Goal: Browse casually

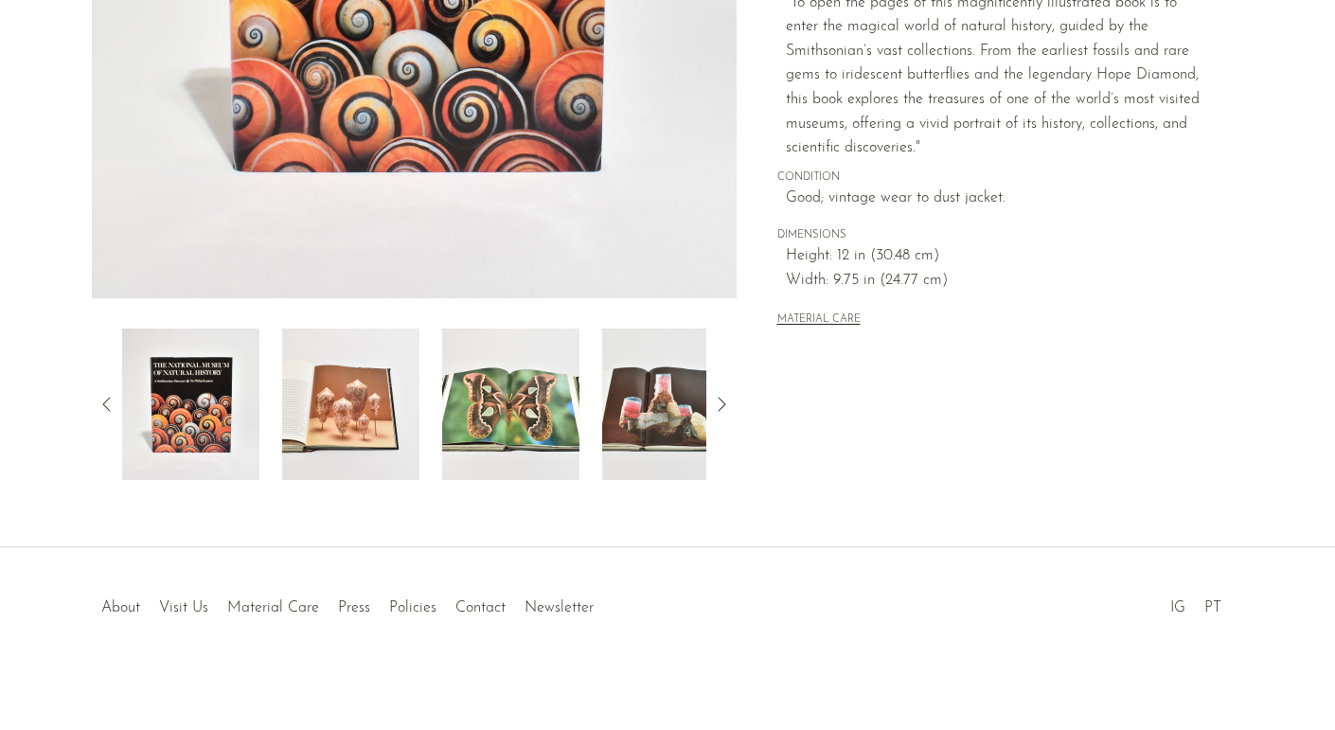
scroll to position [502, 0]
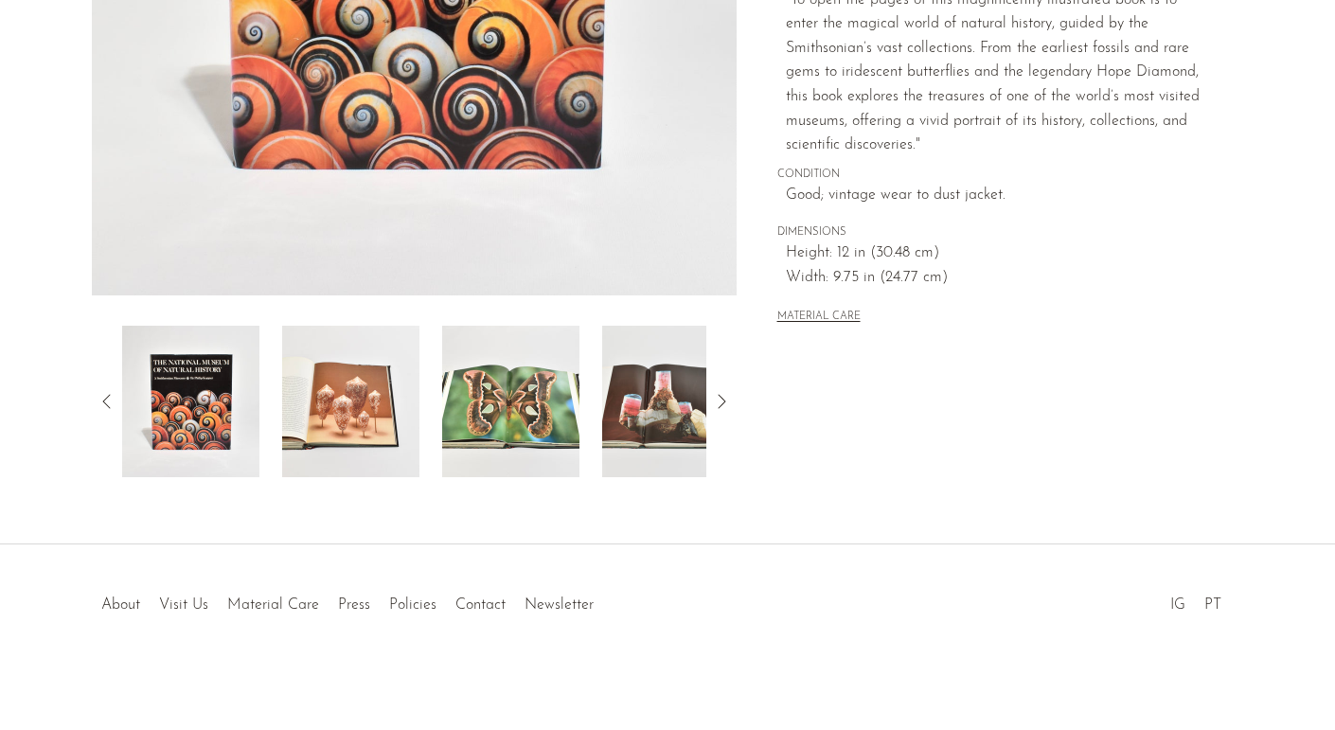
click at [495, 409] on img at bounding box center [510, 401] width 137 height 151
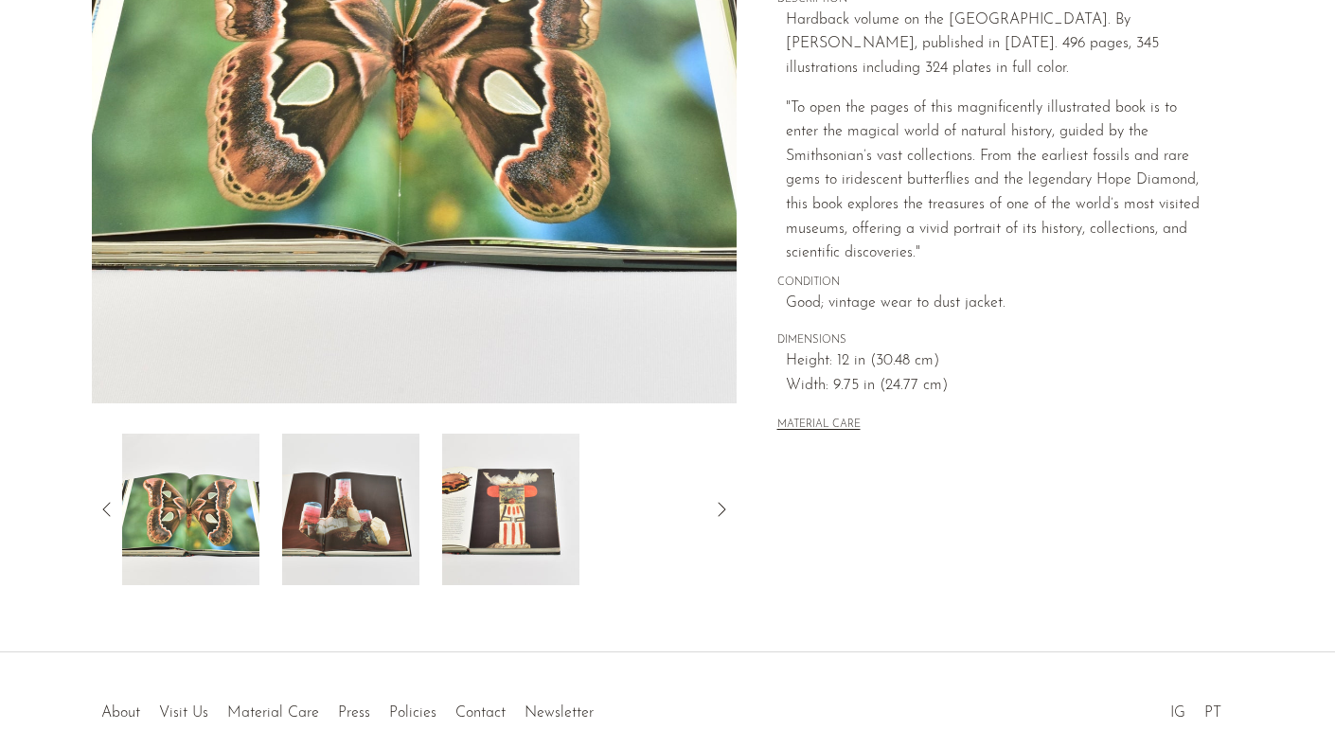
scroll to position [393, 0]
click at [372, 540] on img at bounding box center [350, 509] width 137 height 151
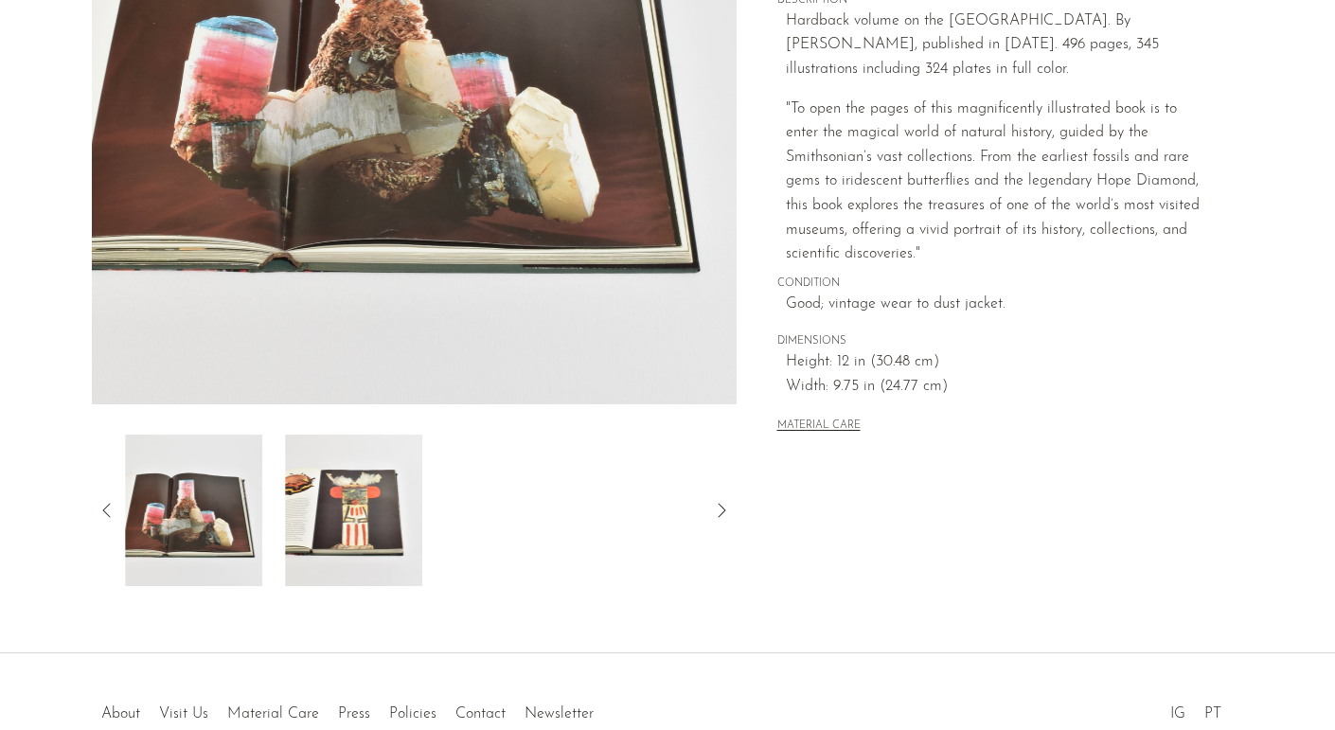
click at [372, 540] on img at bounding box center [353, 509] width 137 height 151
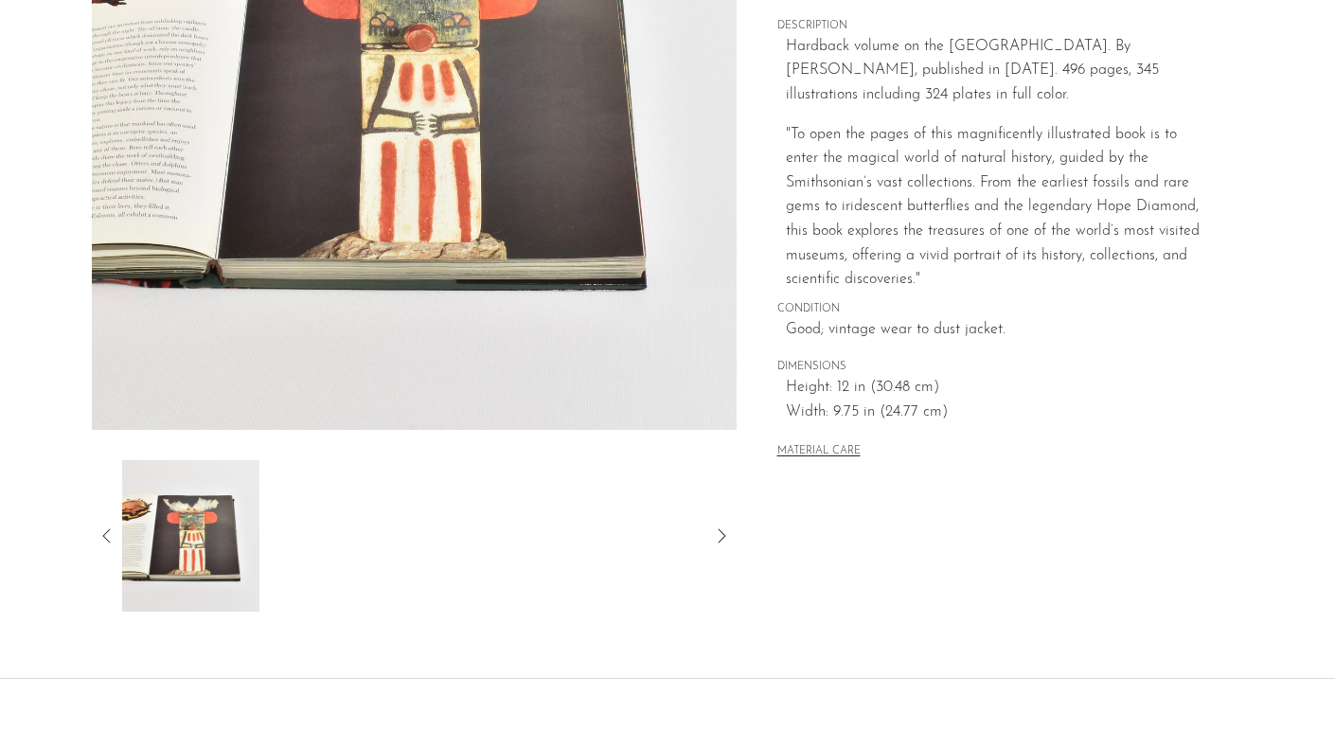
scroll to position [368, 0]
click at [101, 539] on icon at bounding box center [107, 534] width 23 height 23
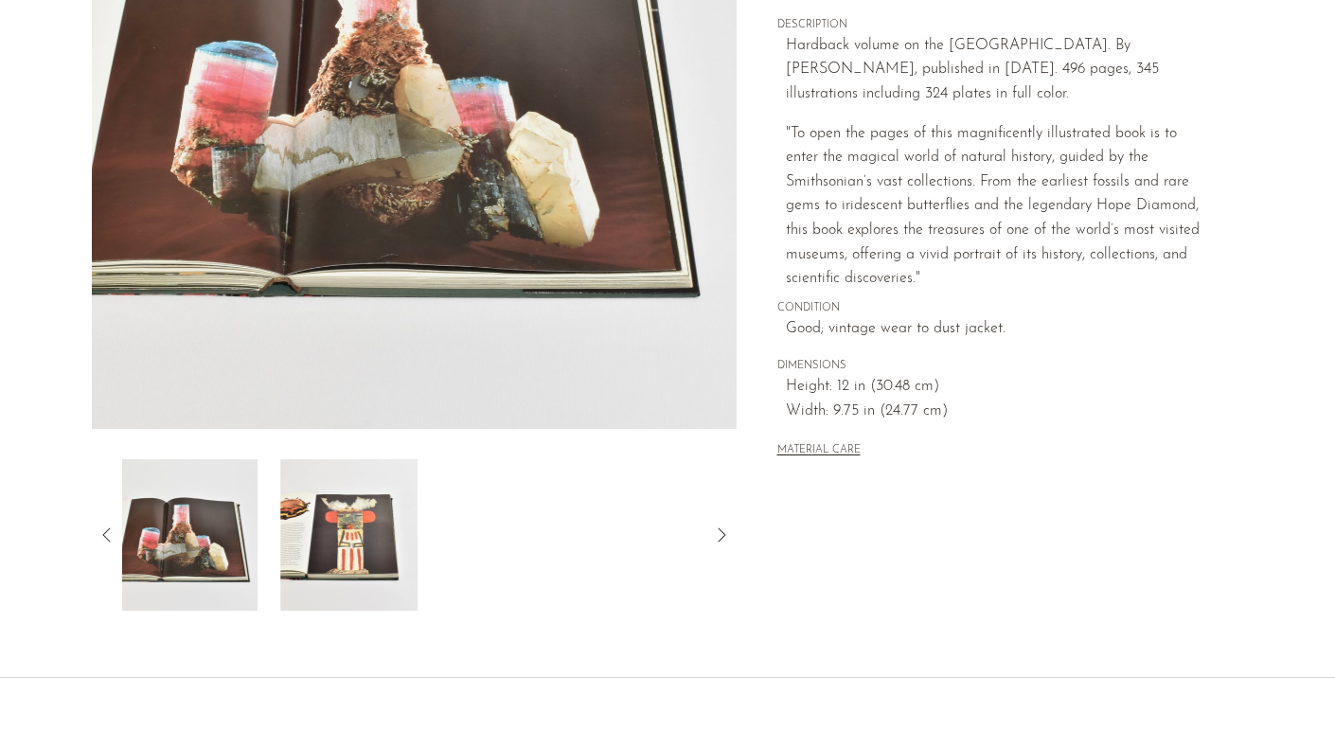
click at [102, 538] on icon at bounding box center [107, 534] width 23 height 23
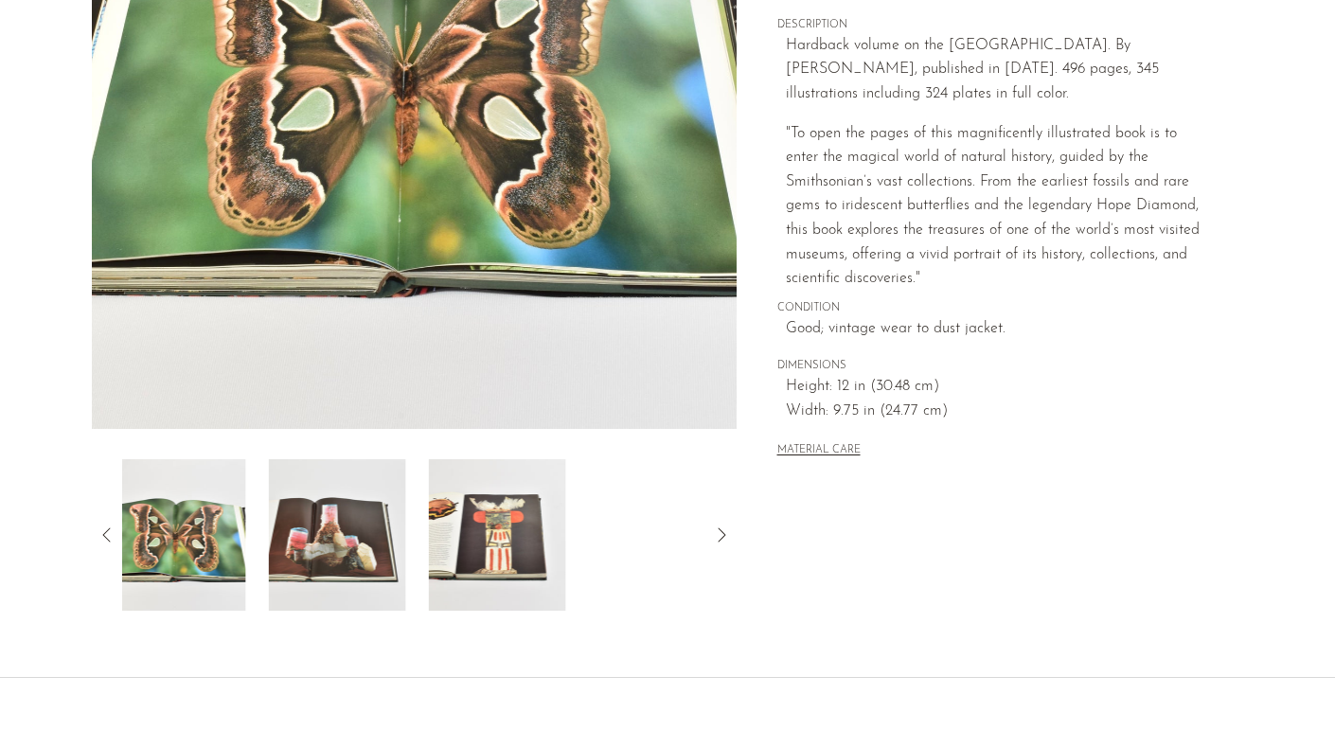
click at [102, 538] on icon at bounding box center [107, 534] width 23 height 23
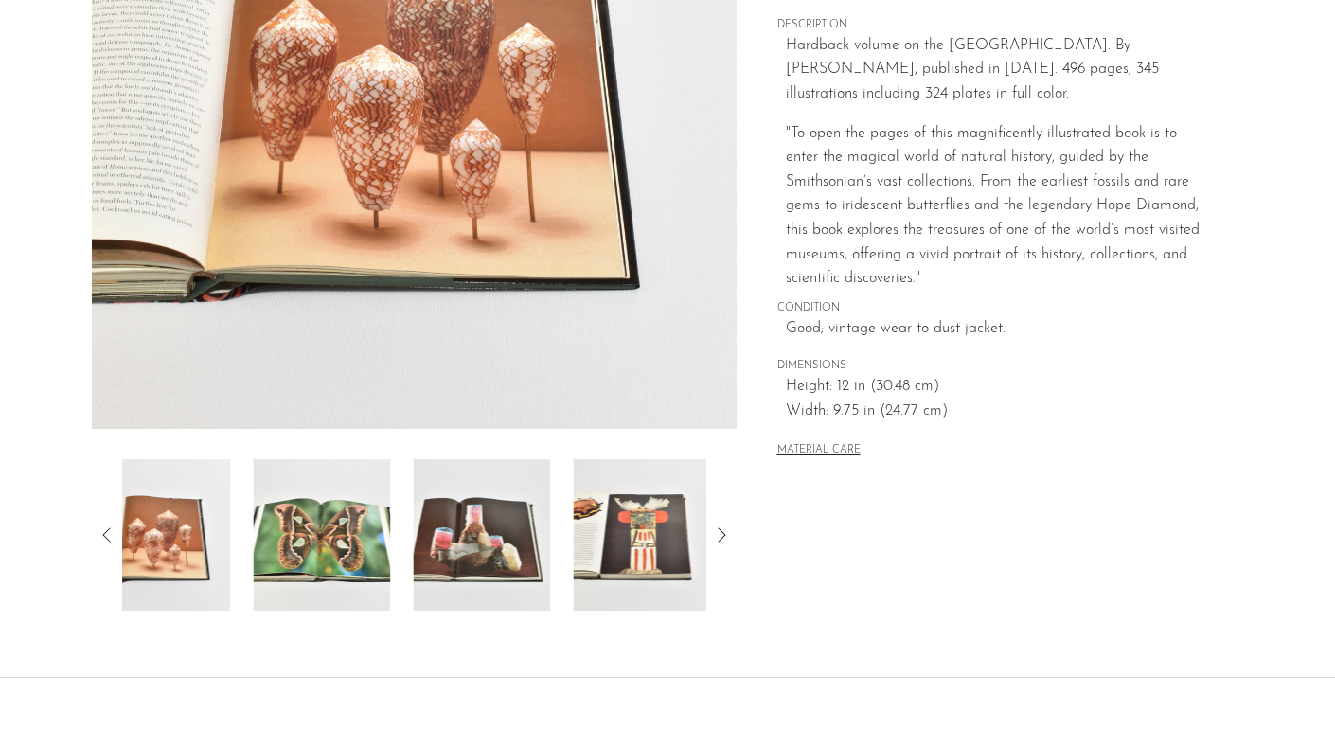
click at [102, 538] on icon at bounding box center [107, 534] width 23 height 23
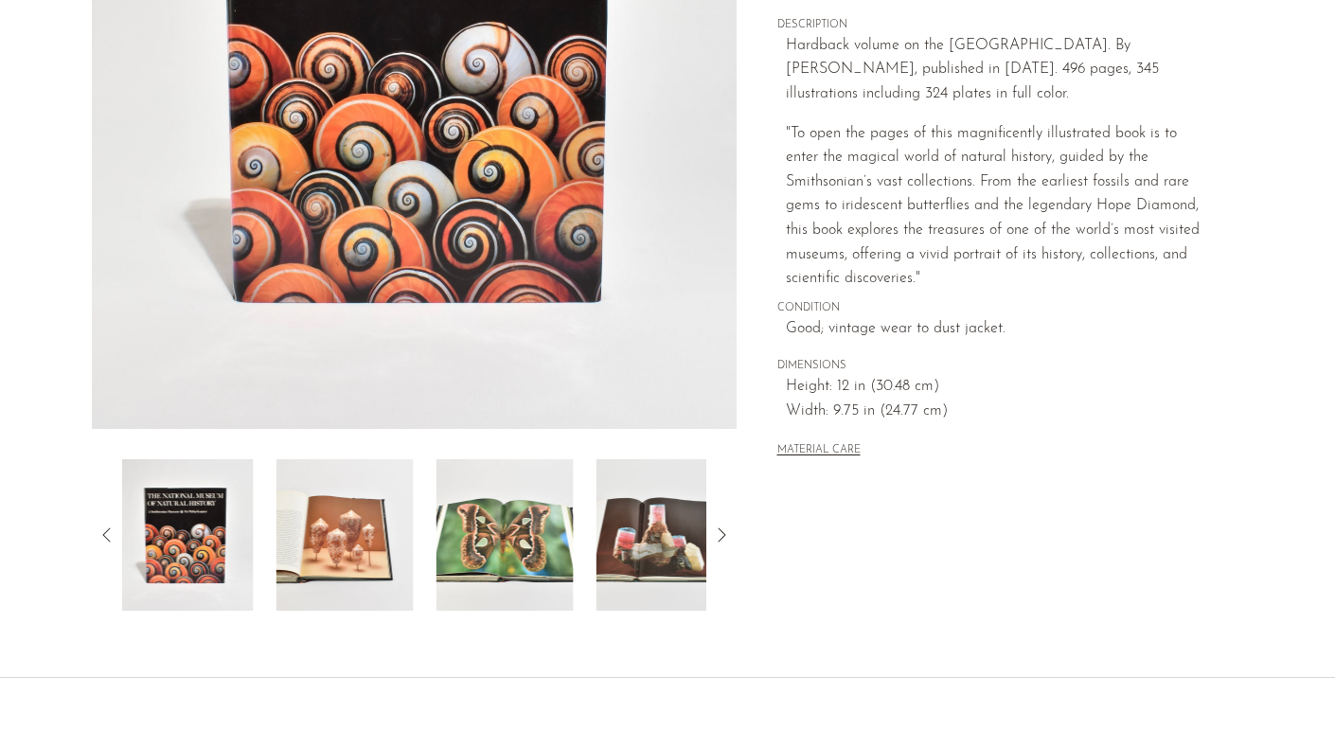
click at [102, 538] on icon at bounding box center [107, 534] width 23 height 23
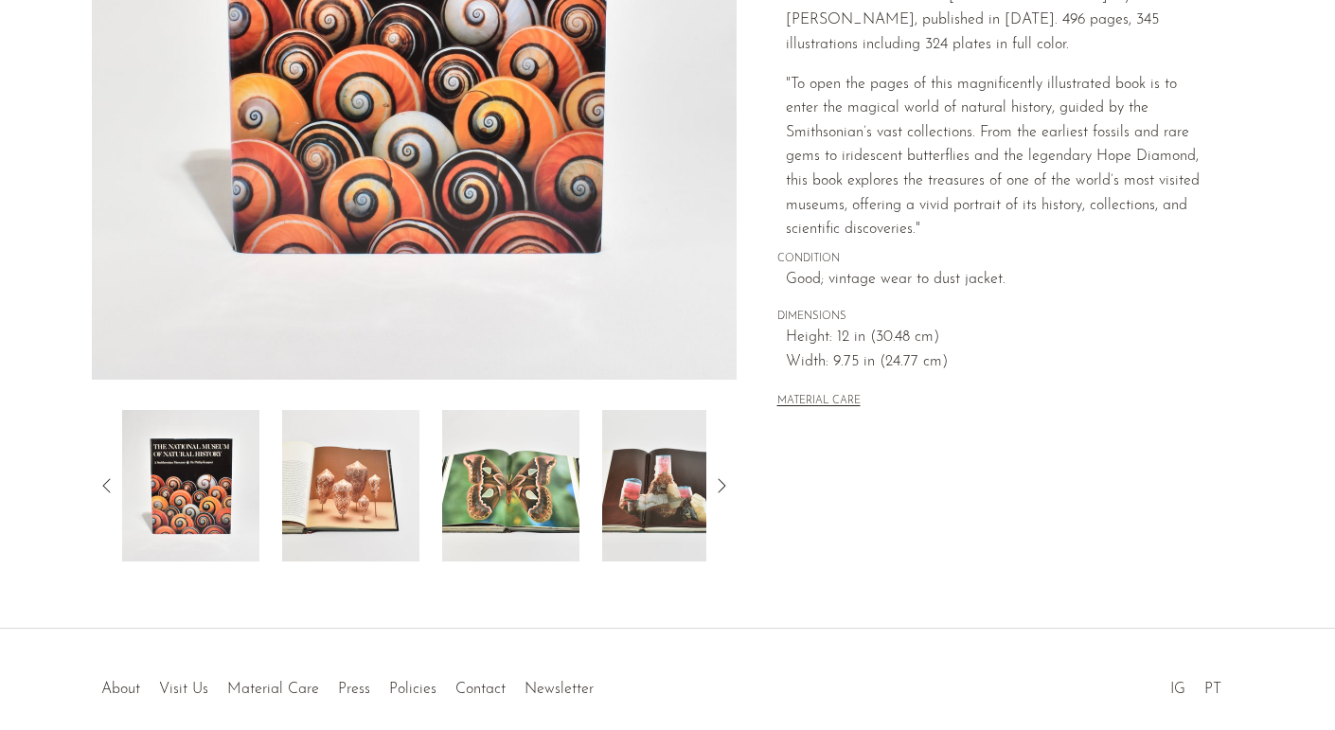
scroll to position [417, 0]
click at [713, 487] on icon at bounding box center [721, 486] width 23 height 23
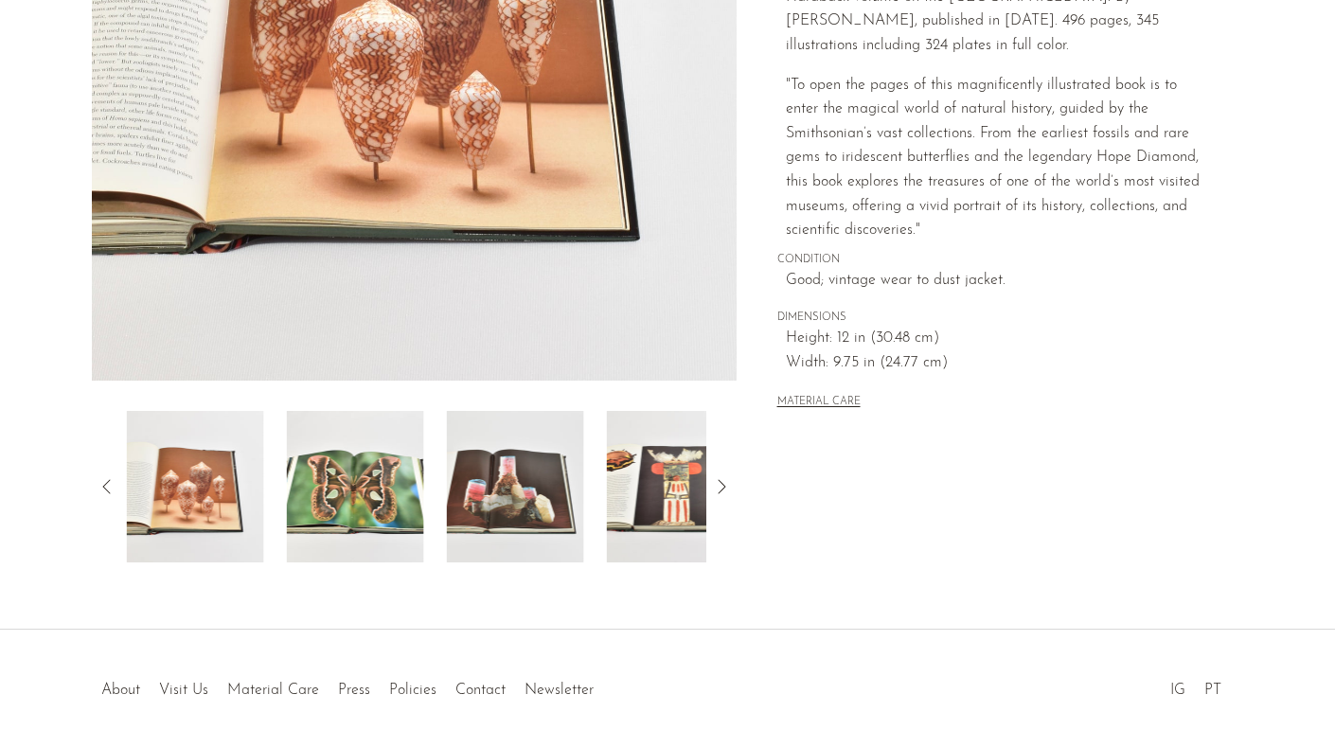
click at [713, 487] on icon at bounding box center [721, 486] width 23 height 23
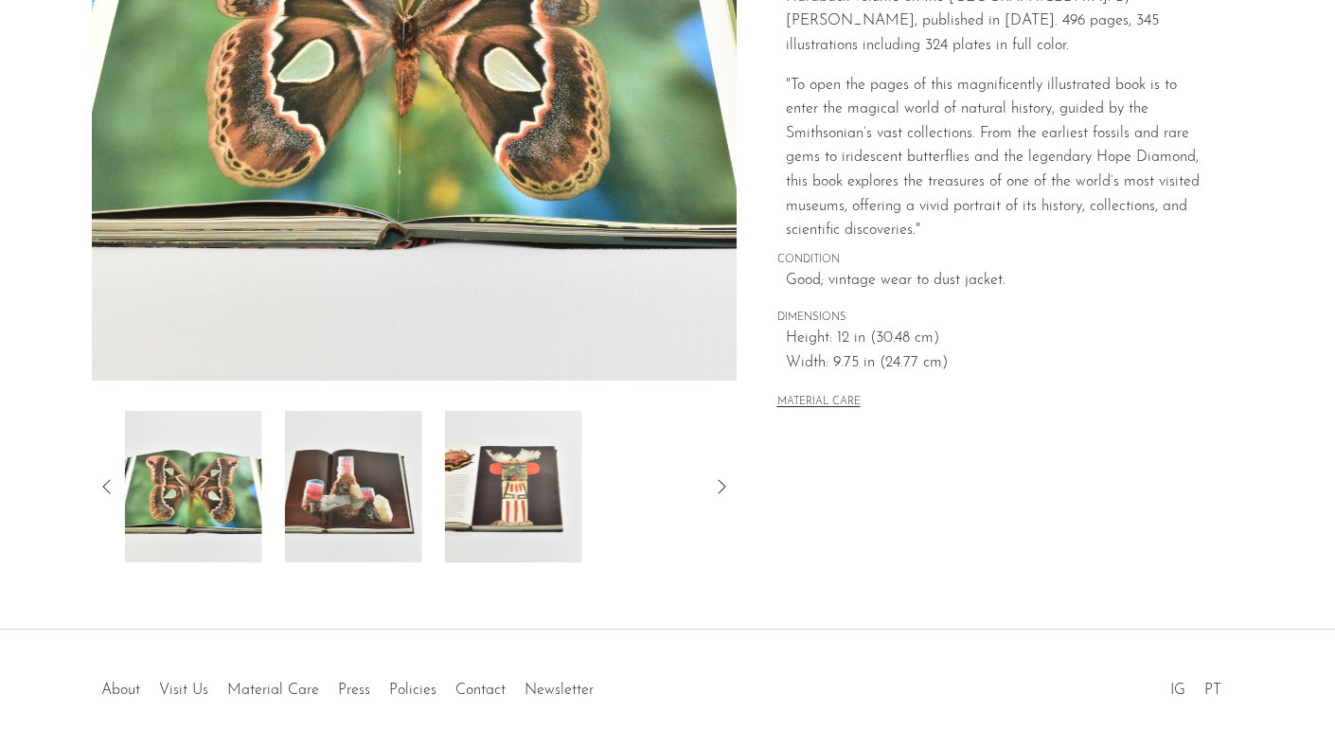
click at [713, 487] on icon at bounding box center [721, 486] width 23 height 23
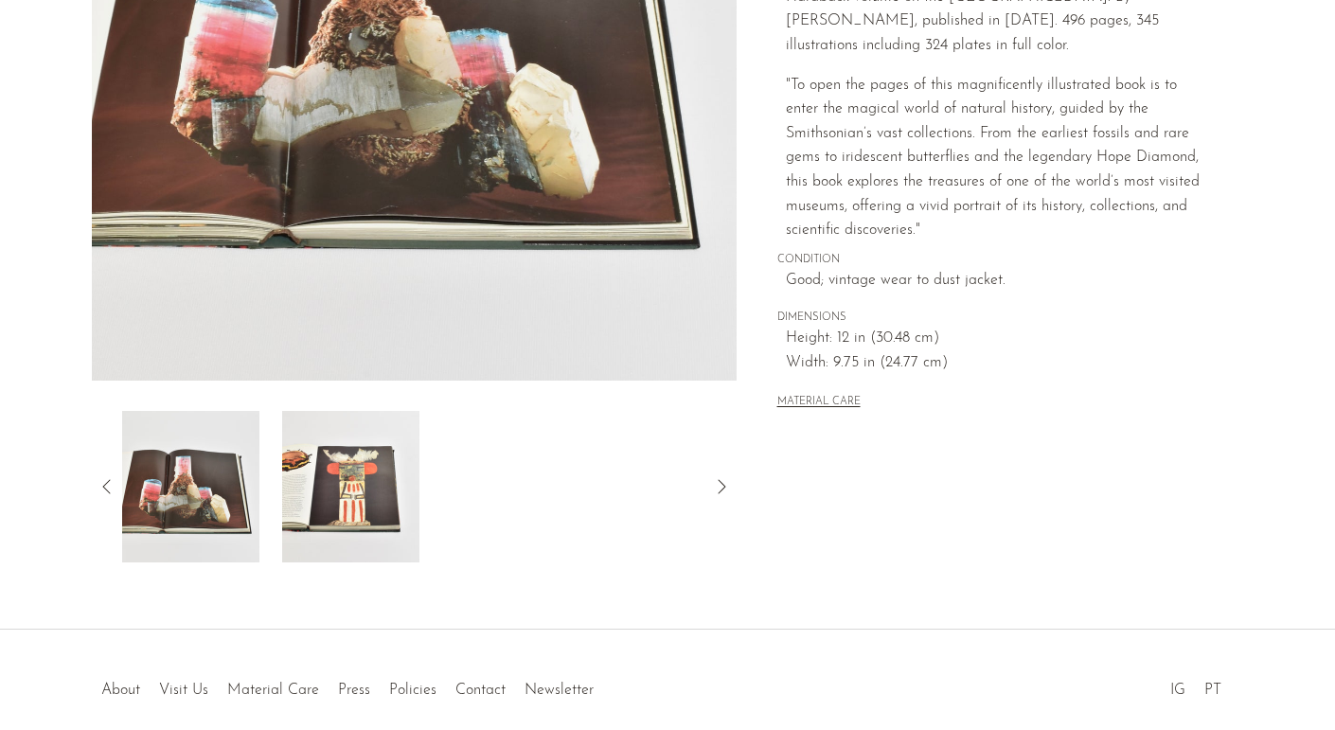
click at [108, 487] on icon at bounding box center [107, 486] width 23 height 23
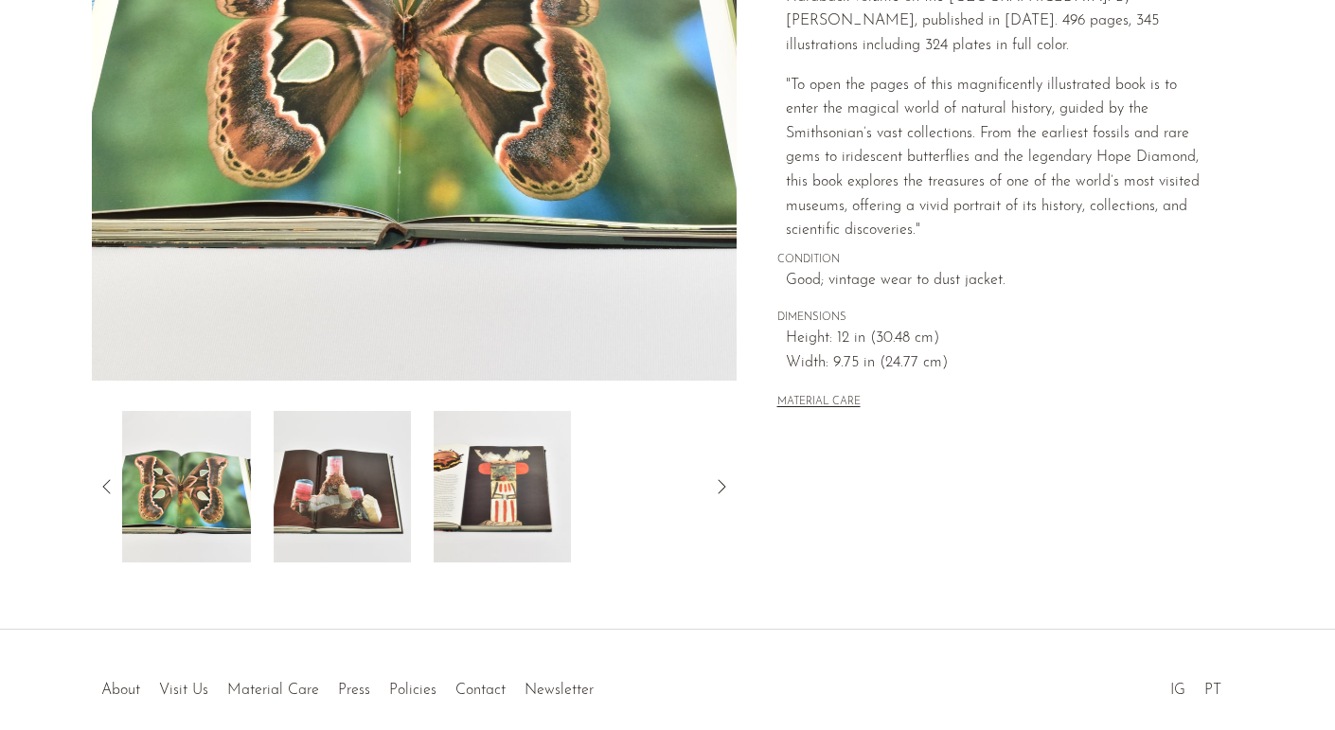
click at [108, 487] on icon at bounding box center [107, 486] width 23 height 23
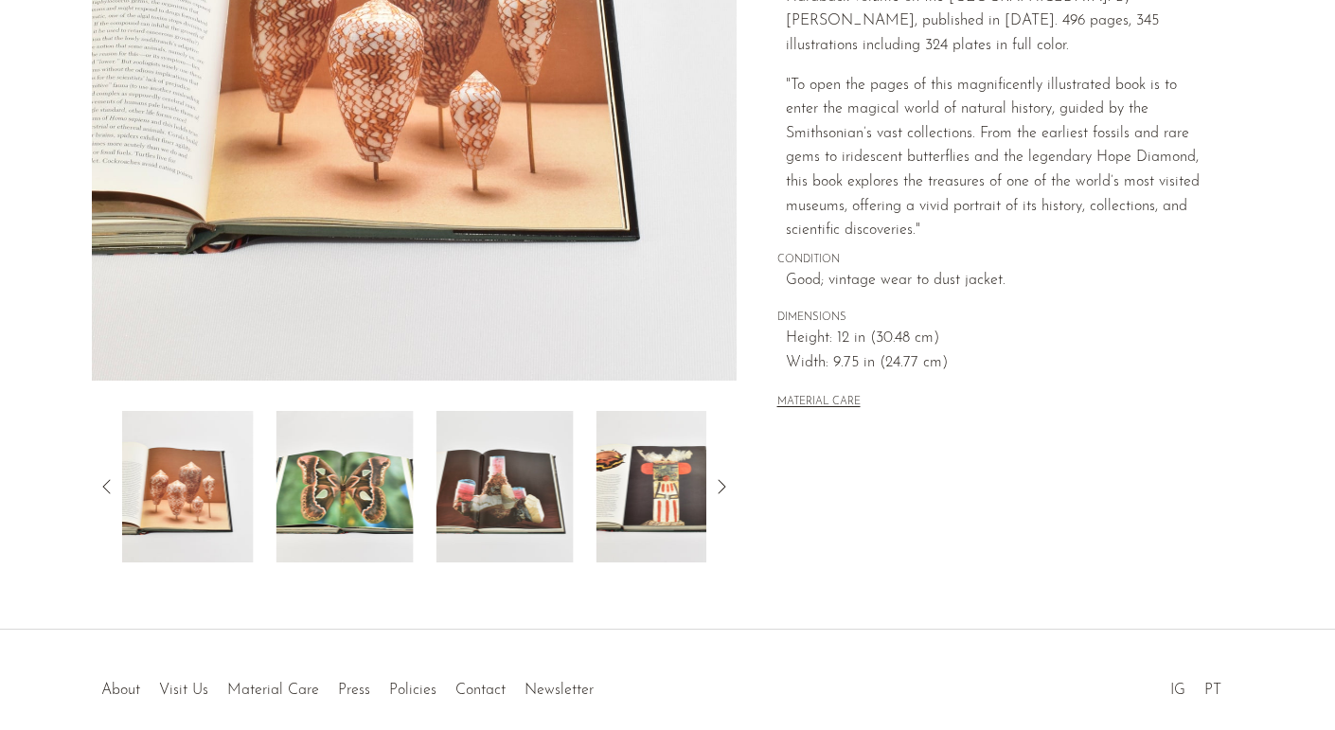
click at [108, 487] on icon at bounding box center [107, 486] width 23 height 23
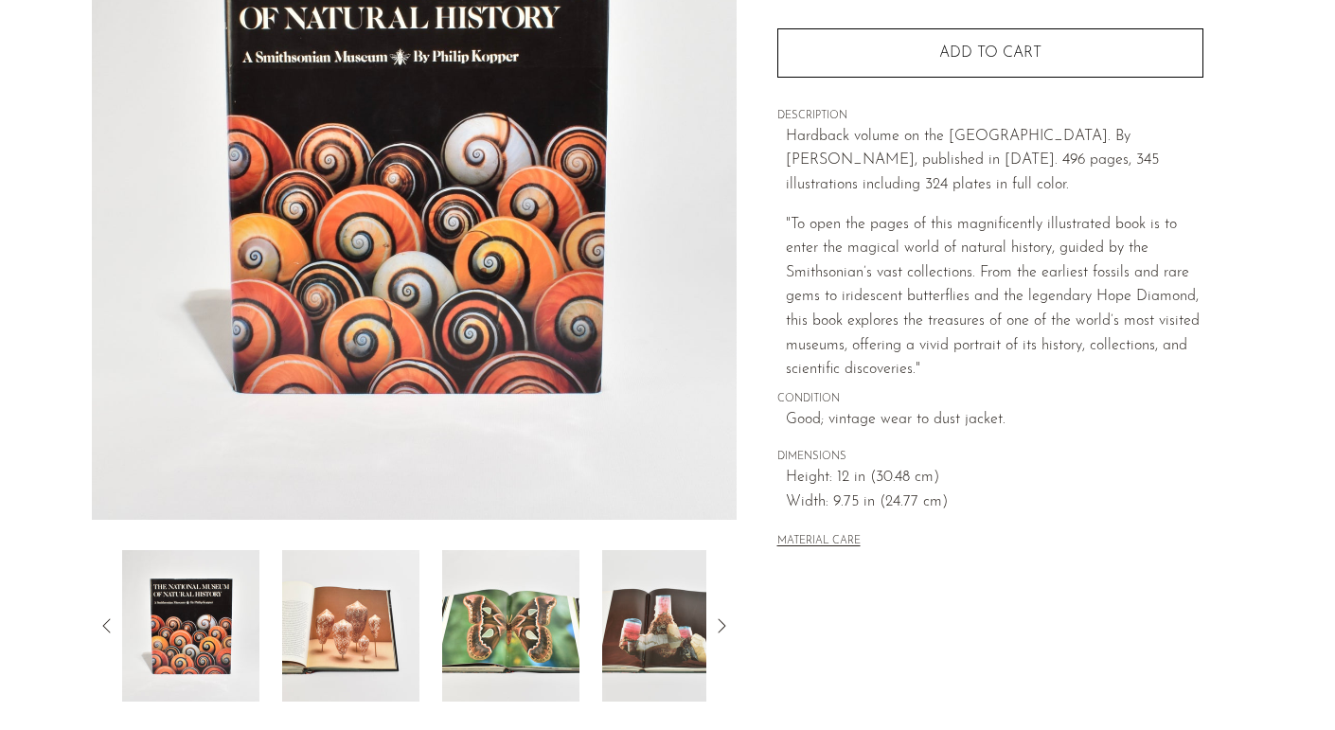
scroll to position [288, 0]
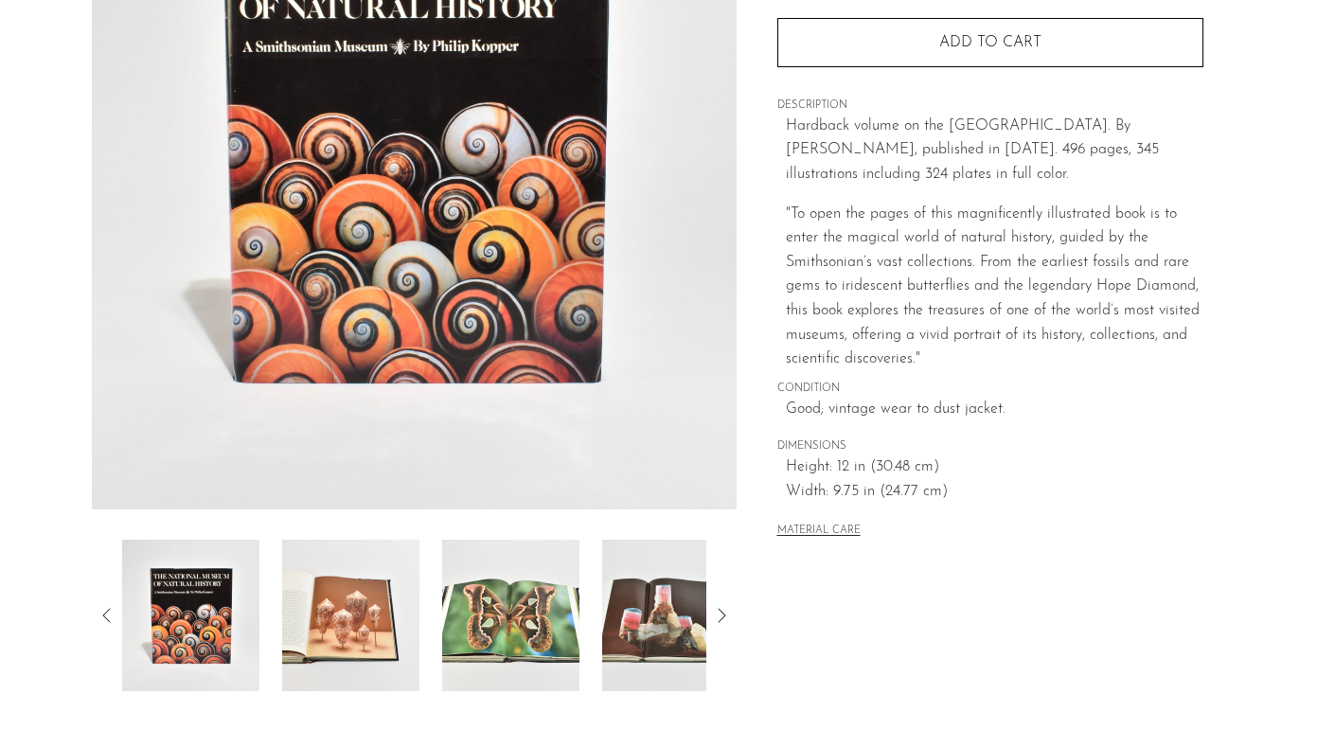
click at [344, 612] on img at bounding box center [350, 615] width 137 height 151
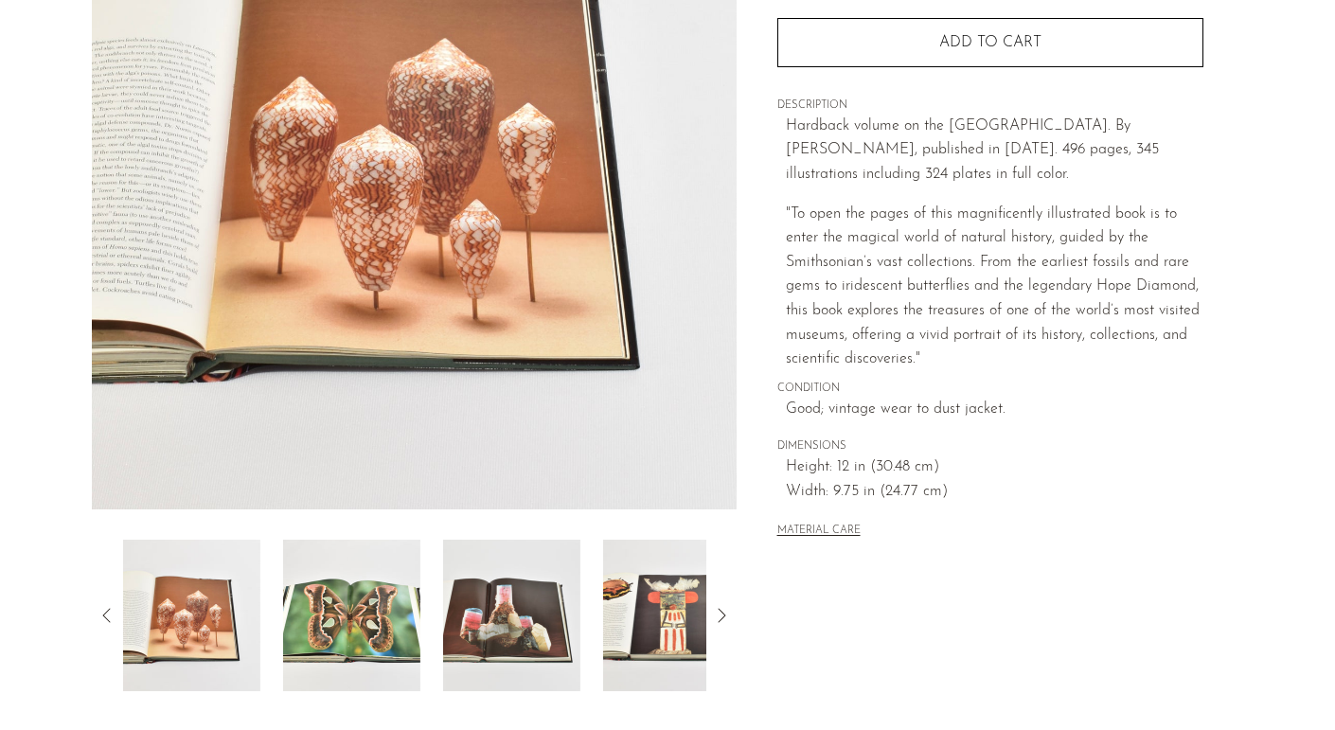
click at [344, 612] on img at bounding box center [351, 615] width 137 height 151
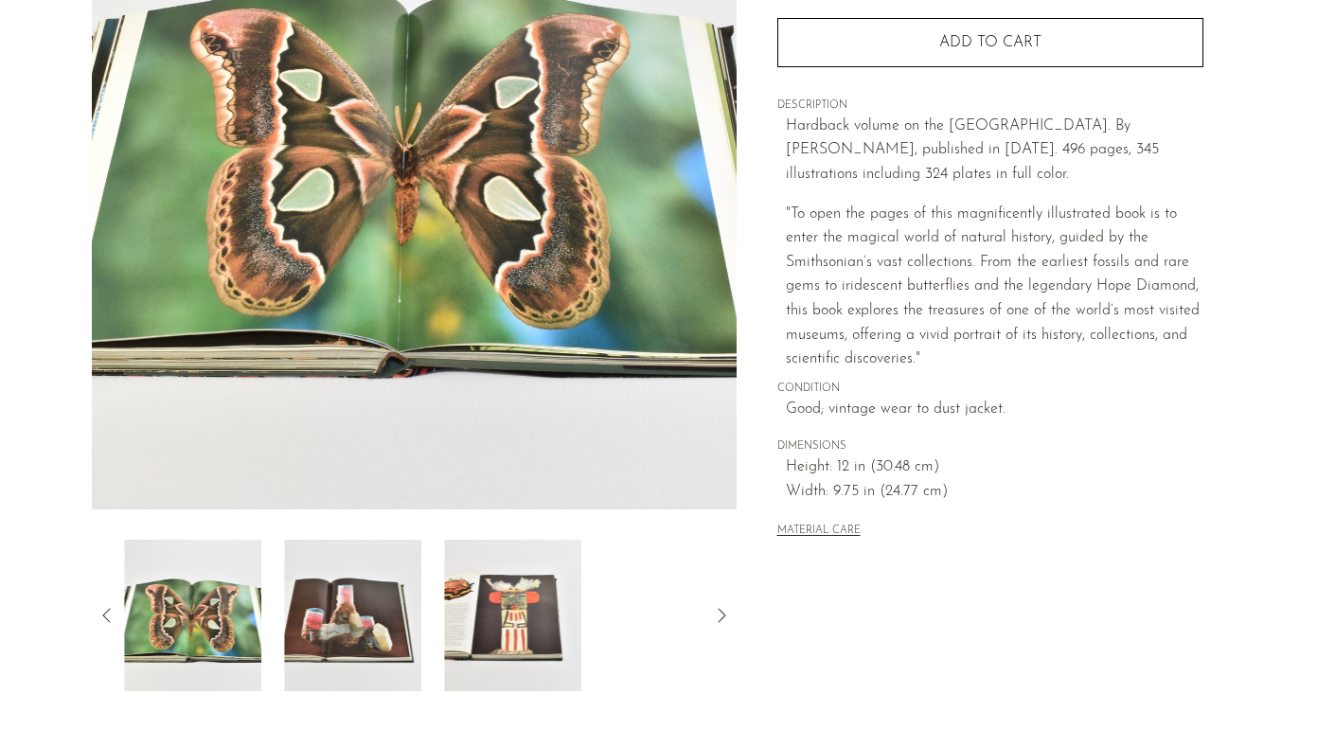
scroll to position [249, 0]
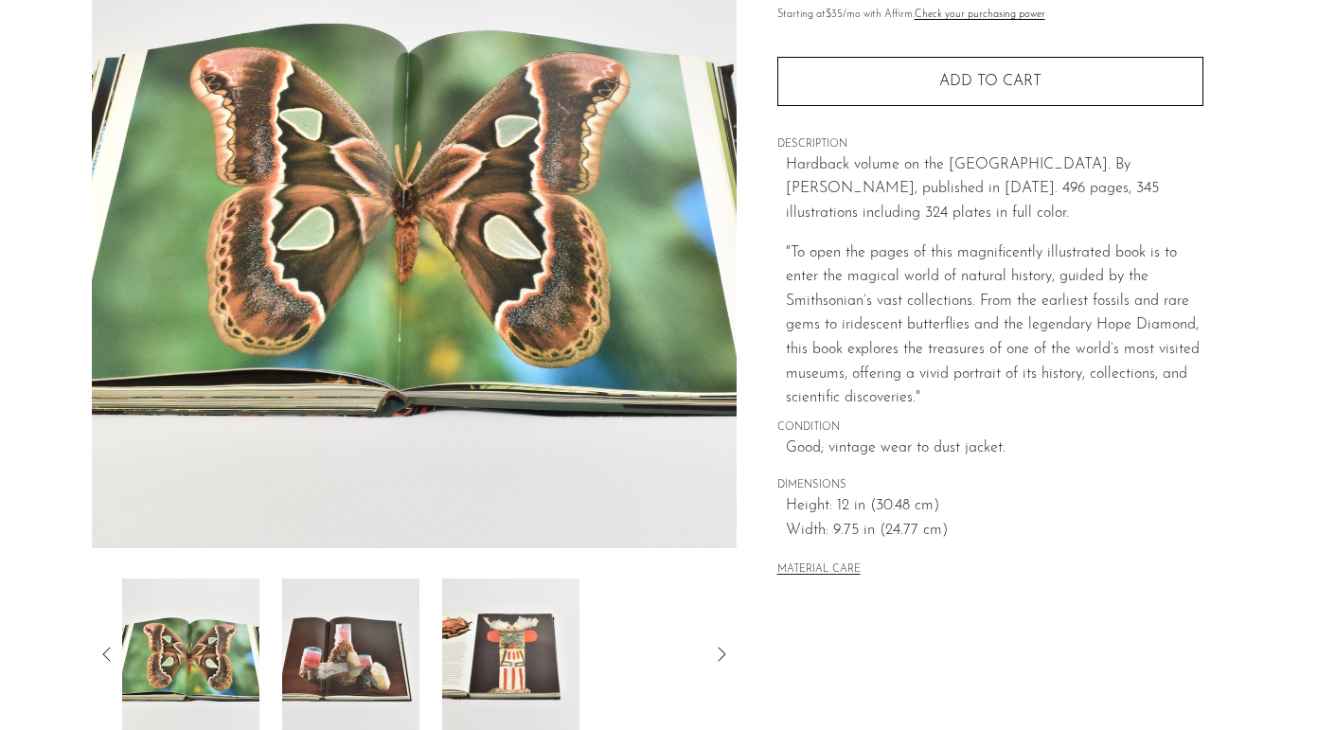
click at [105, 647] on icon at bounding box center [107, 654] width 23 height 23
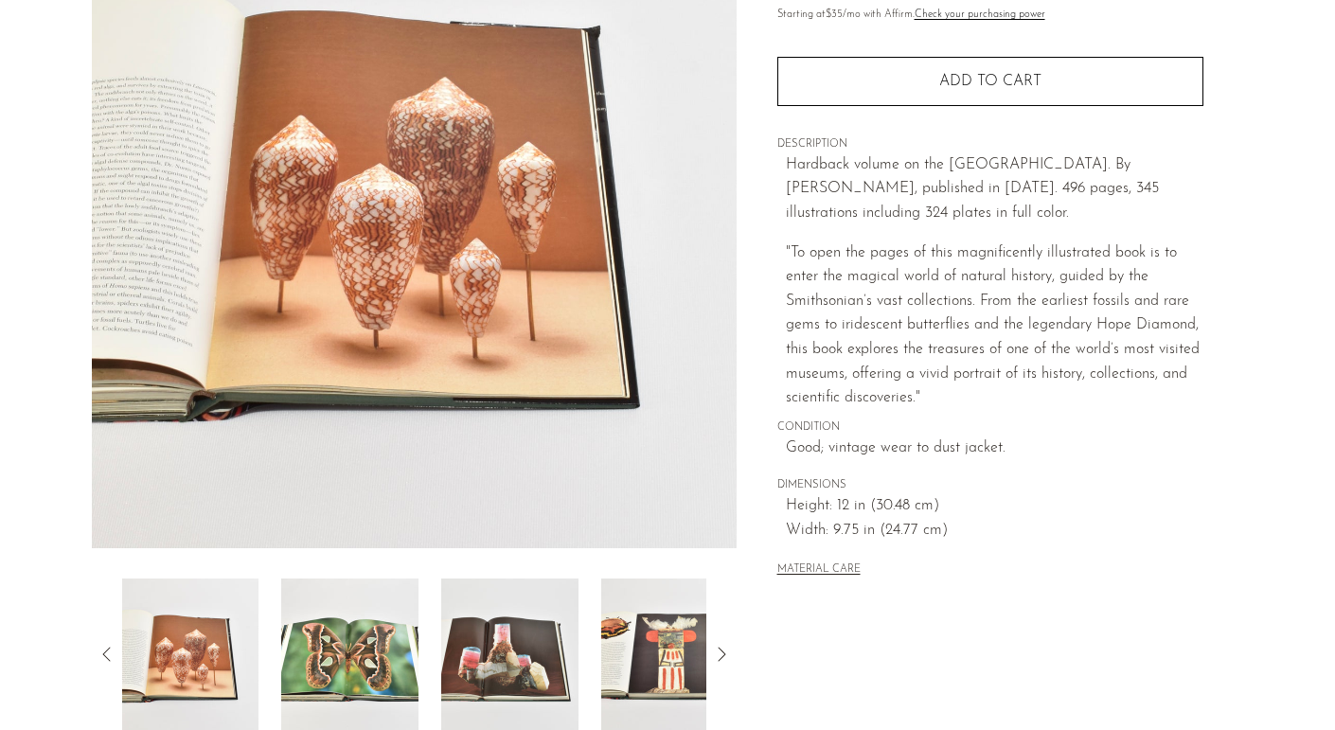
click at [105, 647] on icon at bounding box center [107, 654] width 23 height 23
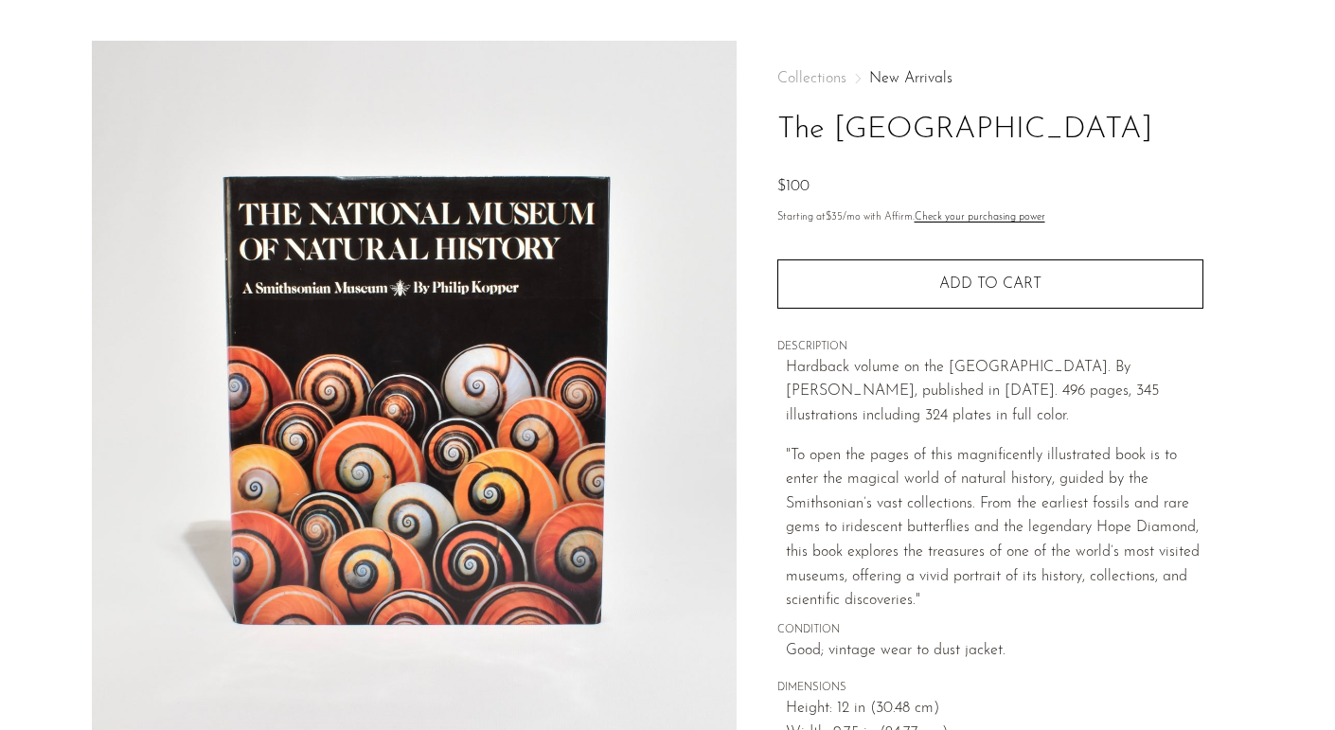
scroll to position [47, 0]
